Goal: Book appointment/travel/reservation

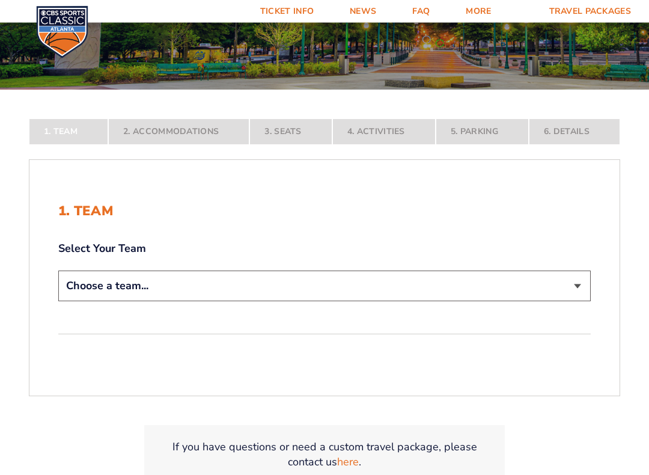
click at [583, 285] on select "Choose a team... [US_STATE] Wildcats [US_STATE] State Buckeyes [US_STATE] Tar H…" at bounding box center [324, 286] width 532 height 31
select select "12956"
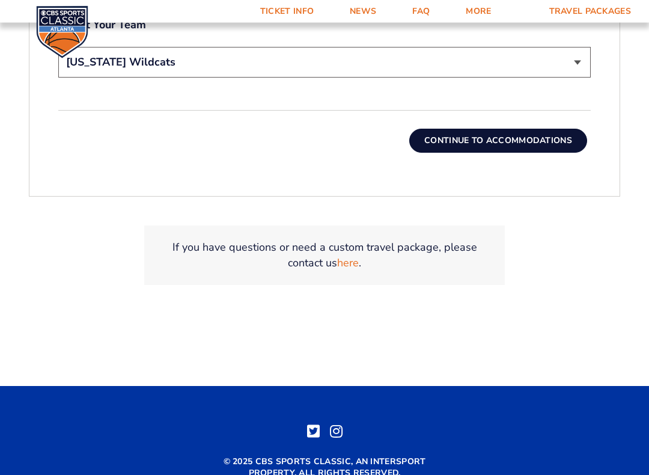
click at [563, 141] on button "Continue To Accommodations" at bounding box center [498, 141] width 178 height 24
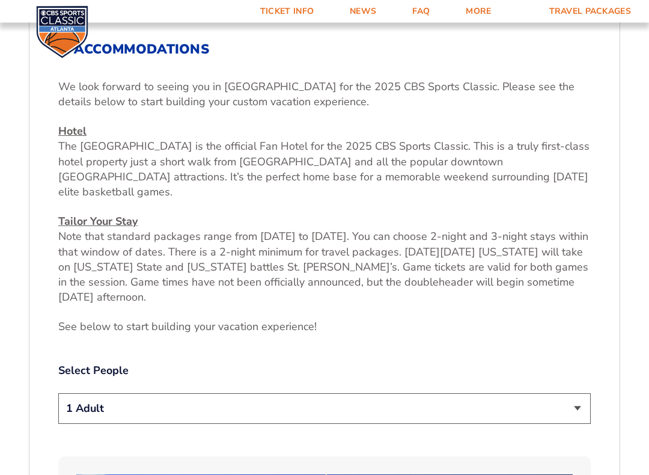
scroll to position [416, 0]
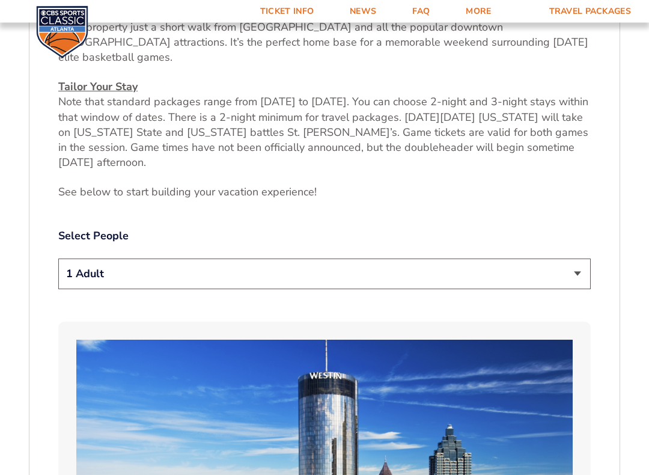
click at [579, 259] on select "1 Adult 2 Adults 3 Adults 4 Adults 2 Adults + 1 Child 2 Adults + 2 Children 2 A…" at bounding box center [324, 274] width 532 height 31
select select "2 Adults + 2 Children"
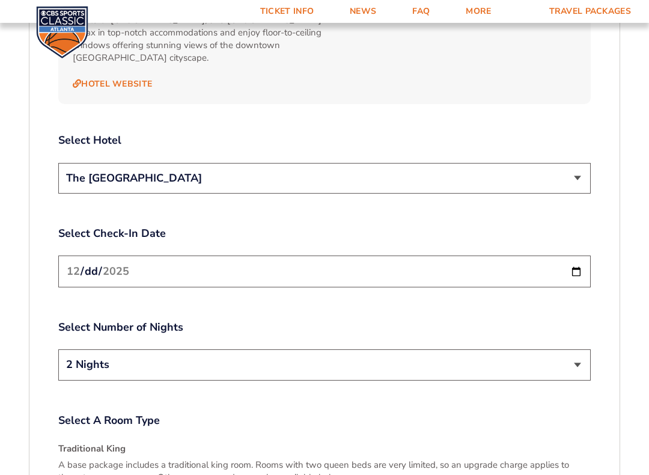
scroll to position [1409, 0]
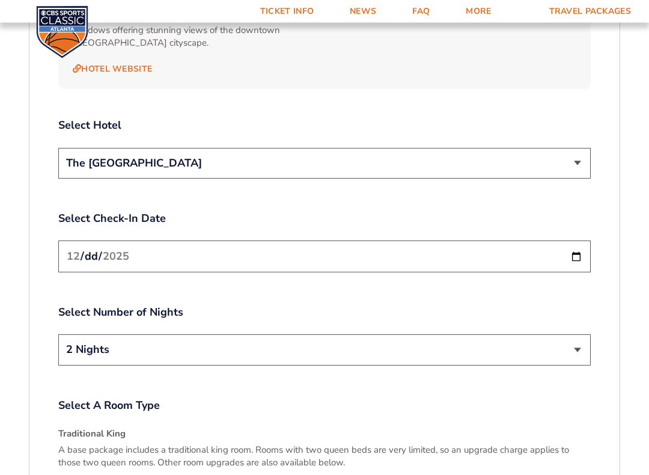
click at [551, 241] on input "[DATE]" at bounding box center [324, 257] width 532 height 32
type input "[DATE]"
click at [576, 334] on select "2 Nights 3 Nights" at bounding box center [324, 349] width 532 height 31
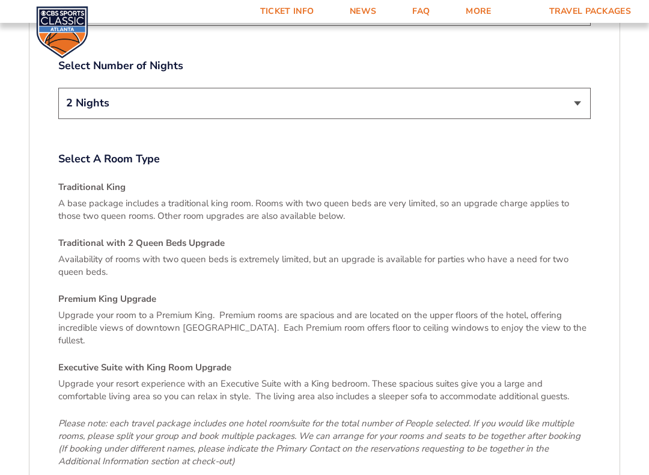
scroll to position [1655, 0]
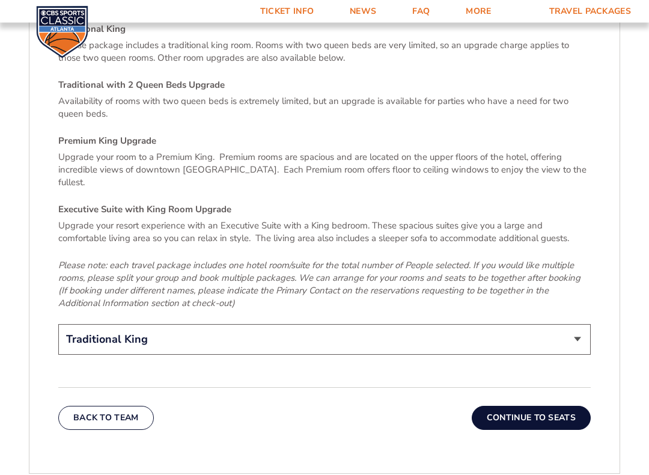
click at [578, 325] on select "Traditional King Traditional with 2 Queen Beds Upgrade (+$45 per night) Premium…" at bounding box center [324, 340] width 532 height 31
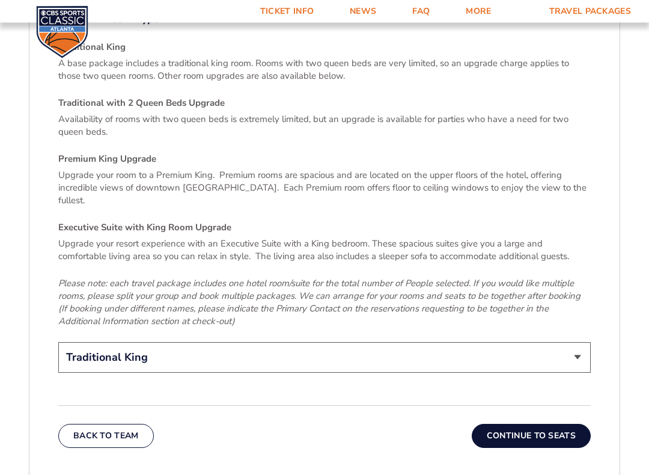
scroll to position [1804, 0]
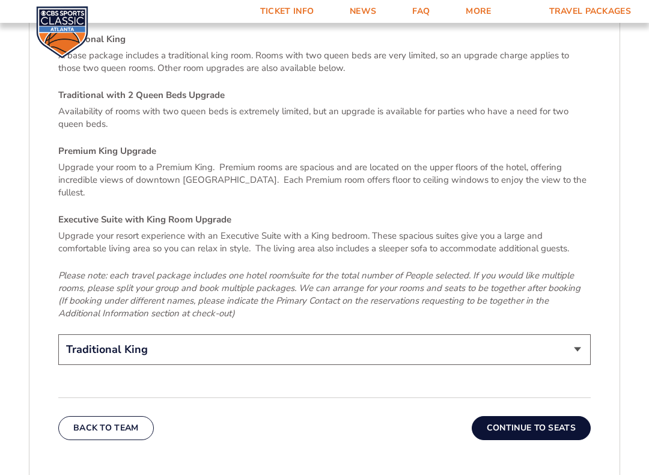
click at [581, 334] on select "Traditional King Traditional with 2 Queen Beds Upgrade (+$45 per night) Premium…" at bounding box center [324, 349] width 532 height 31
click at [577, 334] on select "Traditional King Traditional with 2 Queen Beds Upgrade (+$45 per night) Premium…" at bounding box center [324, 349] width 532 height 31
select select "Traditional with 2 Queen Beds Upgrade"
click at [564, 407] on button "Continue To Seats" at bounding box center [531, 428] width 119 height 24
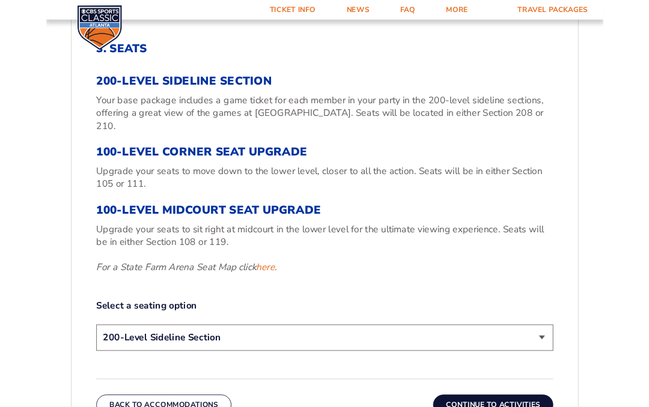
scroll to position [404, 0]
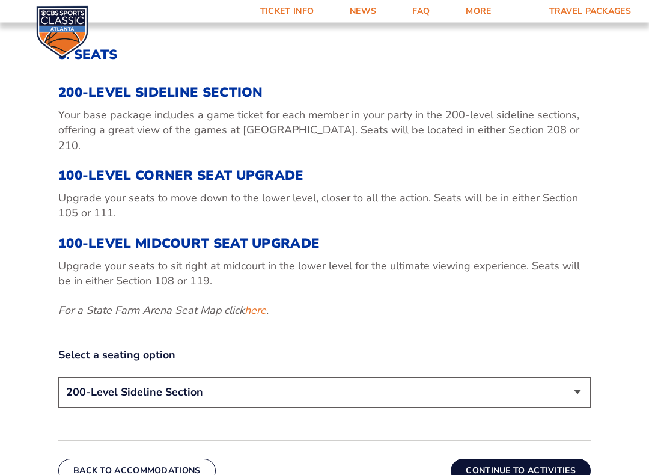
click at [260, 304] on link "here" at bounding box center [256, 311] width 22 height 15
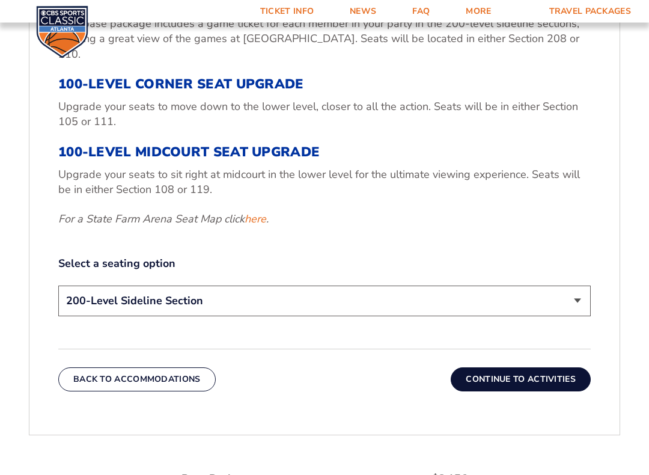
scroll to position [497, 0]
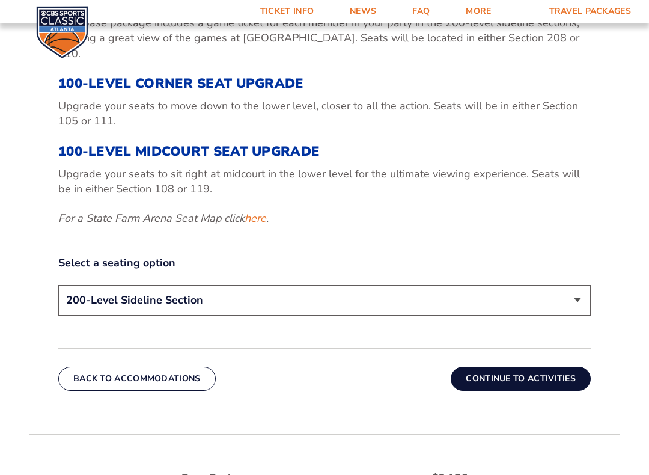
click at [259, 211] on link "here" at bounding box center [256, 218] width 22 height 15
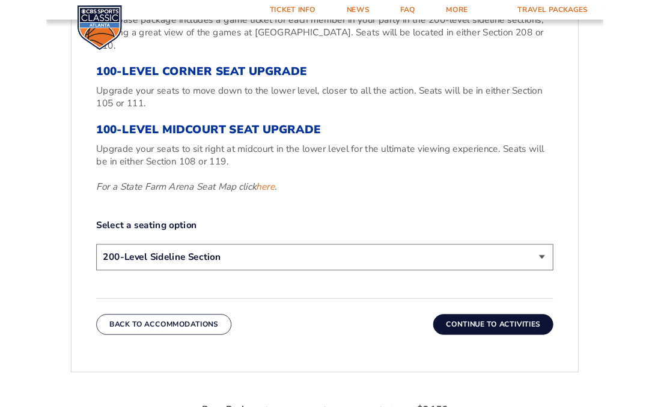
scroll to position [531, 0]
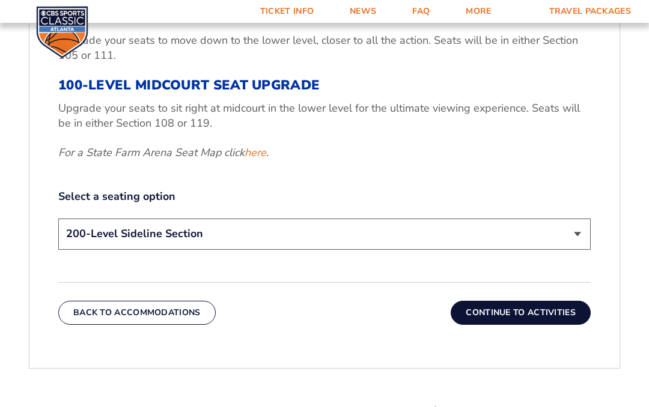
click at [568, 219] on select "200-Level Sideline Section 100-Level Corner Seat Upgrade (+$120 per person) 100…" at bounding box center [324, 234] width 532 height 31
click at [569, 219] on select "200-Level Sideline Section 100-Level Corner Seat Upgrade (+$120 per person) 100…" at bounding box center [324, 234] width 532 height 31
click at [258, 145] on link "here" at bounding box center [256, 152] width 22 height 15
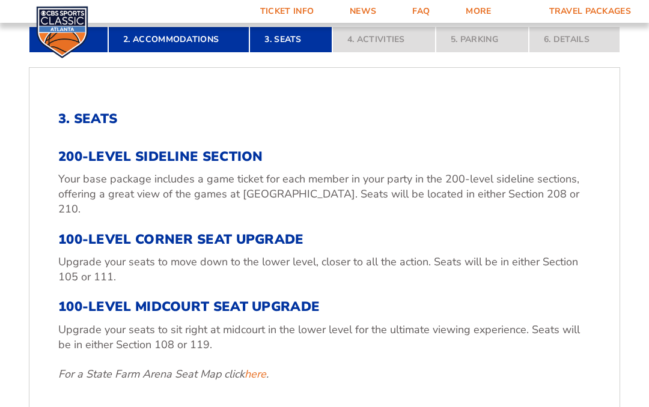
scroll to position [306, 0]
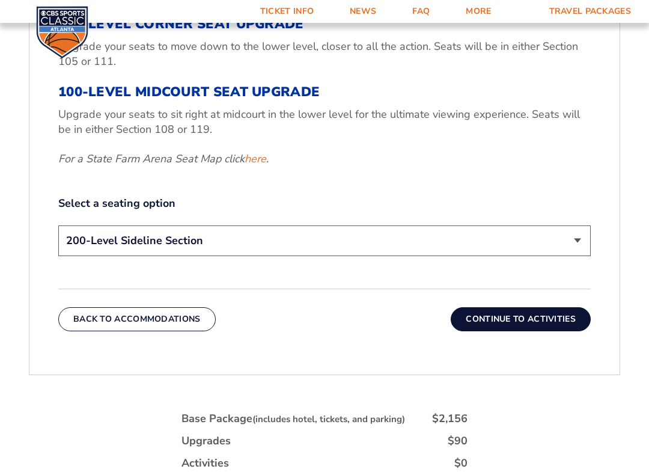
click at [263, 151] on link "here" at bounding box center [256, 158] width 22 height 15
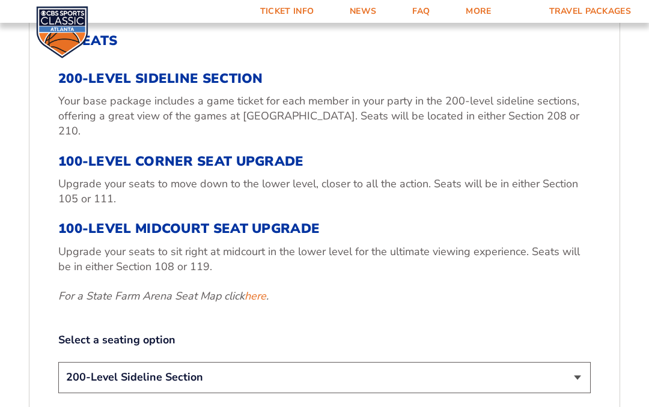
scroll to position [386, 0]
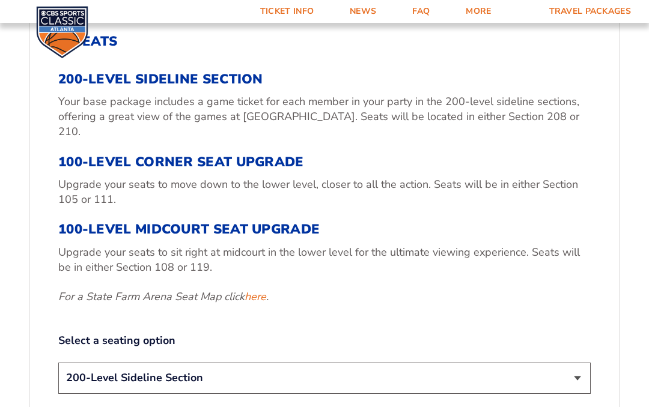
click at [102, 222] on h3 "100-Level Midcourt Seat Upgrade" at bounding box center [324, 230] width 532 height 16
click at [270, 222] on h3 "100-Level Midcourt Seat Upgrade" at bounding box center [324, 230] width 532 height 16
click at [581, 364] on select "200-Level Sideline Section 100-Level Corner Seat Upgrade (+$120 per person) 100…" at bounding box center [324, 378] width 532 height 31
select select "100-Level Midcourt Seat Upgrade"
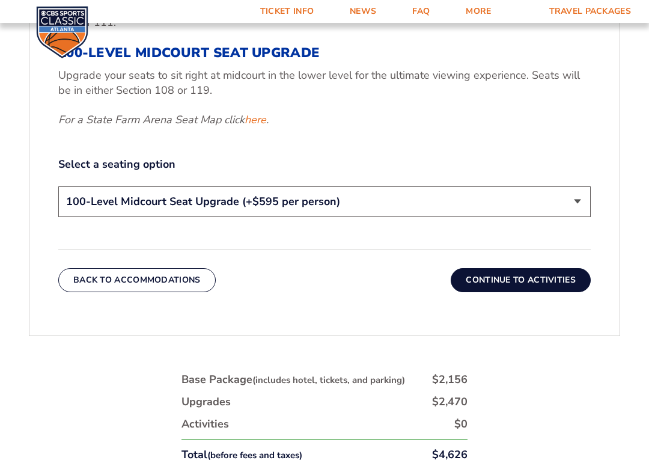
scroll to position [598, 0]
